Goal: Task Accomplishment & Management: Use online tool/utility

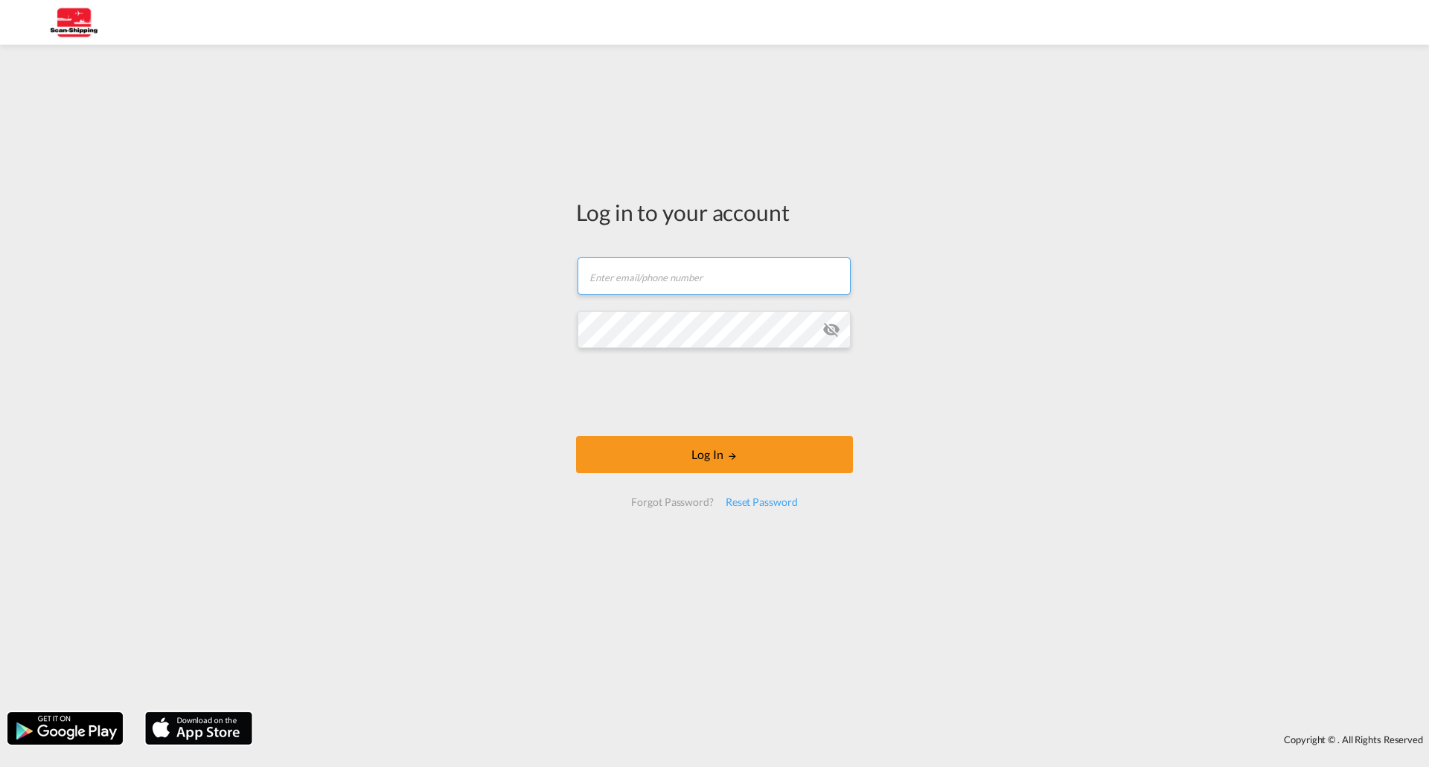
click at [685, 267] on input "text" at bounding box center [713, 275] width 273 height 37
paste input "sbore@scan-shipping.com"
type input "sbore@scan-shipping.com"
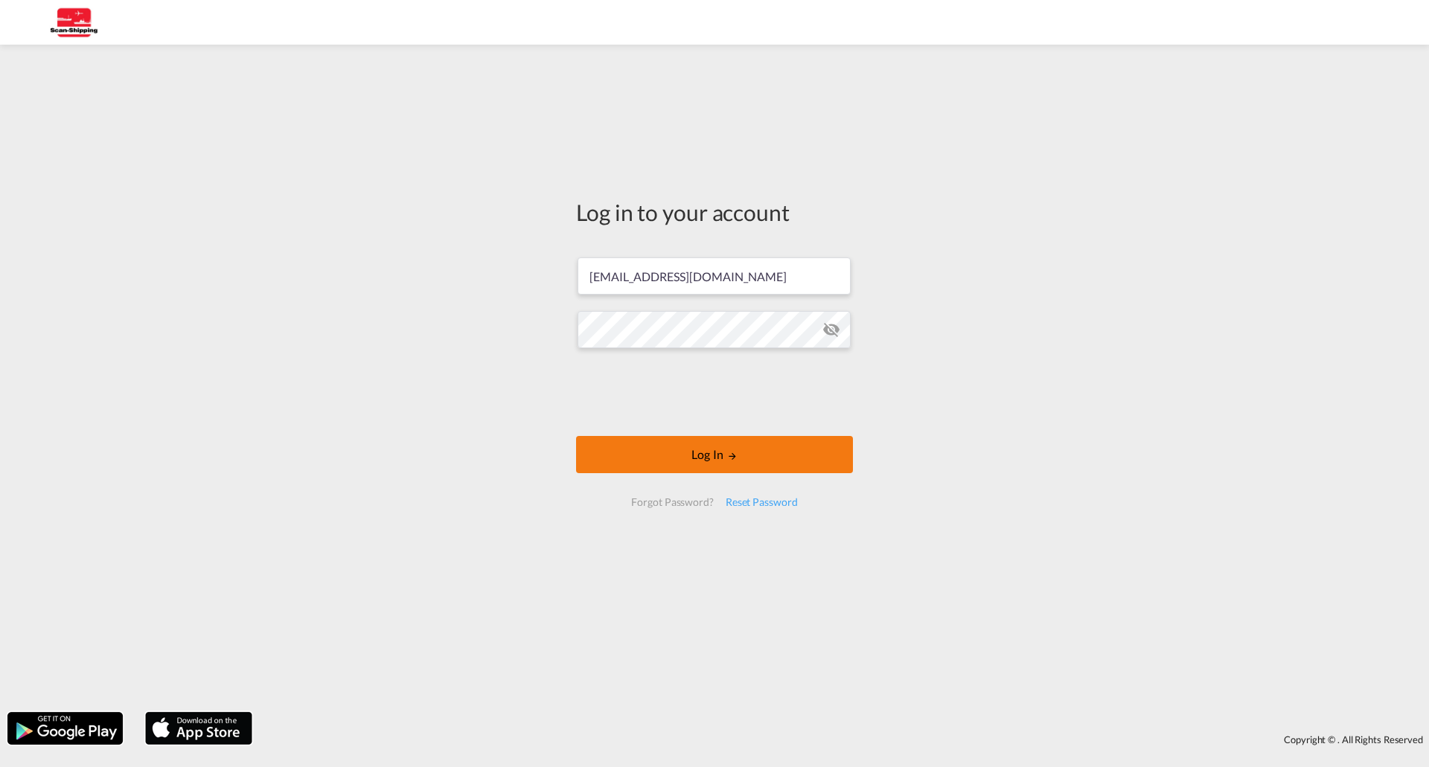
click at [700, 460] on button "Log In" at bounding box center [714, 454] width 277 height 37
